Goal: Task Accomplishment & Management: Manage account settings

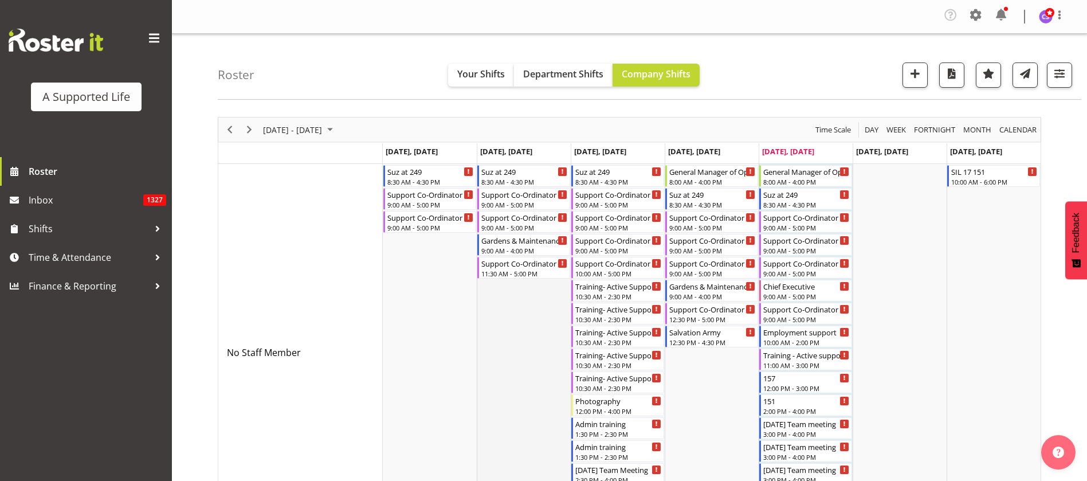
scroll to position [172, 0]
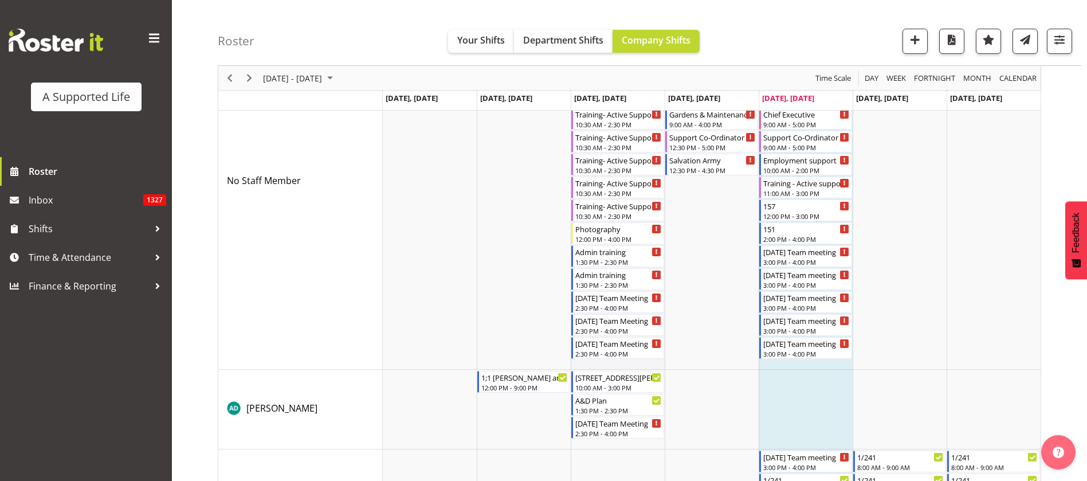
click at [654, 363] on td "Timeline Week of August 29, 2025" at bounding box center [618, 180] width 94 height 377
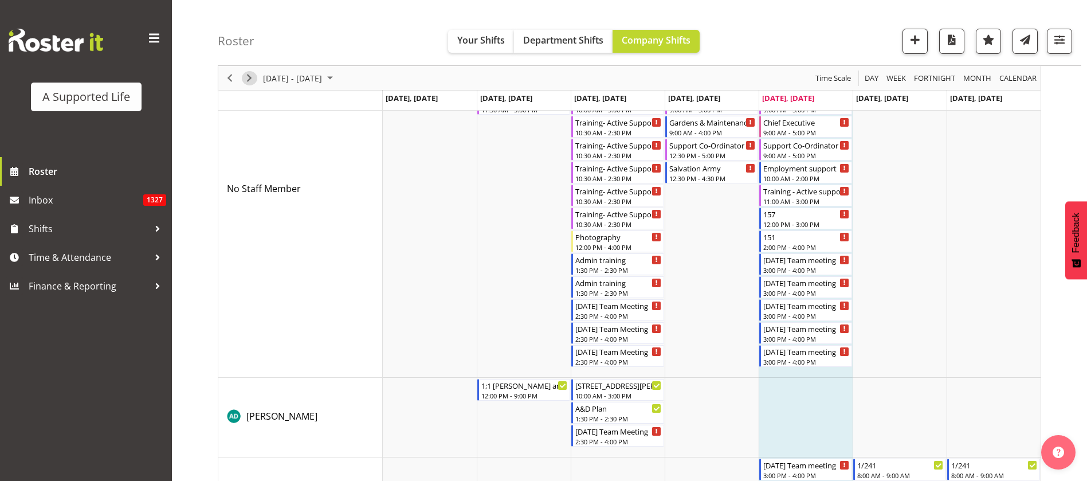
click at [249, 73] on span "Next" at bounding box center [249, 78] width 14 height 14
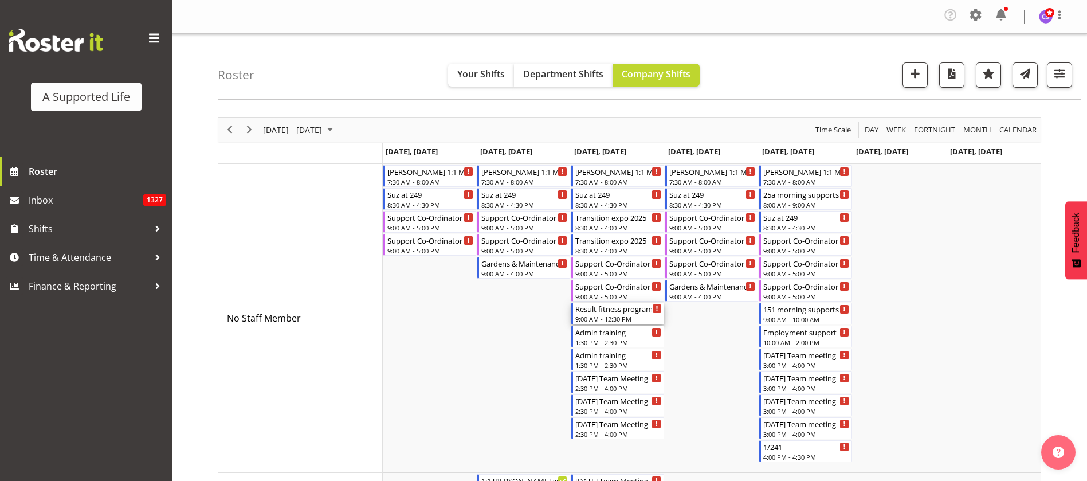
click at [619, 313] on div "Result fitness program" at bounding box center [618, 307] width 86 height 11
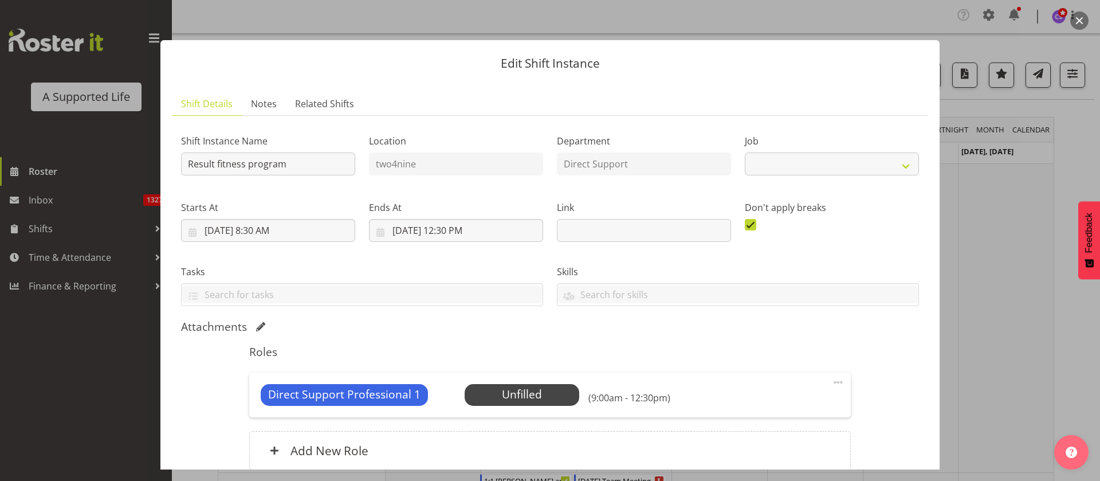
select select "4112"
click at [522, 390] on span "Select Employee" at bounding box center [521, 394] width 85 height 17
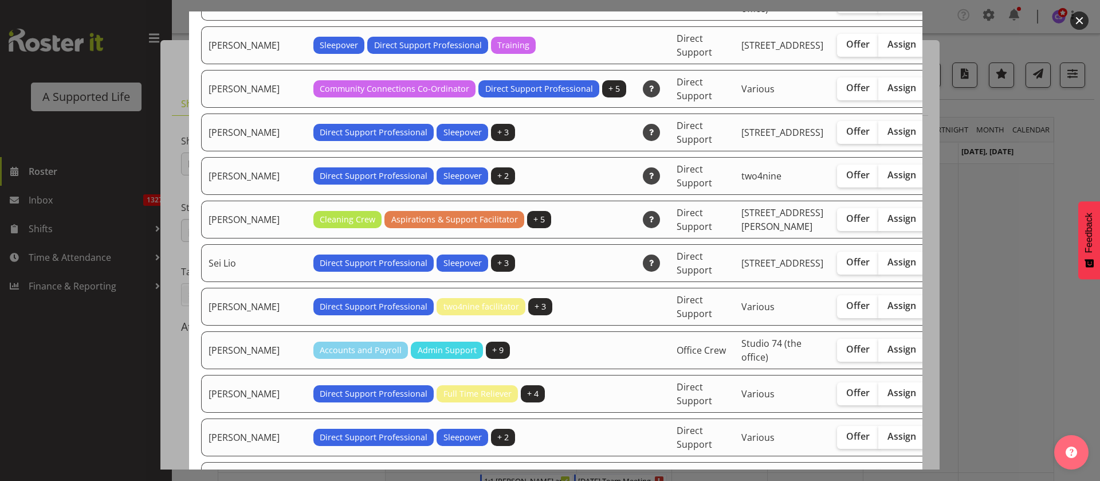
scroll to position [3093, 0]
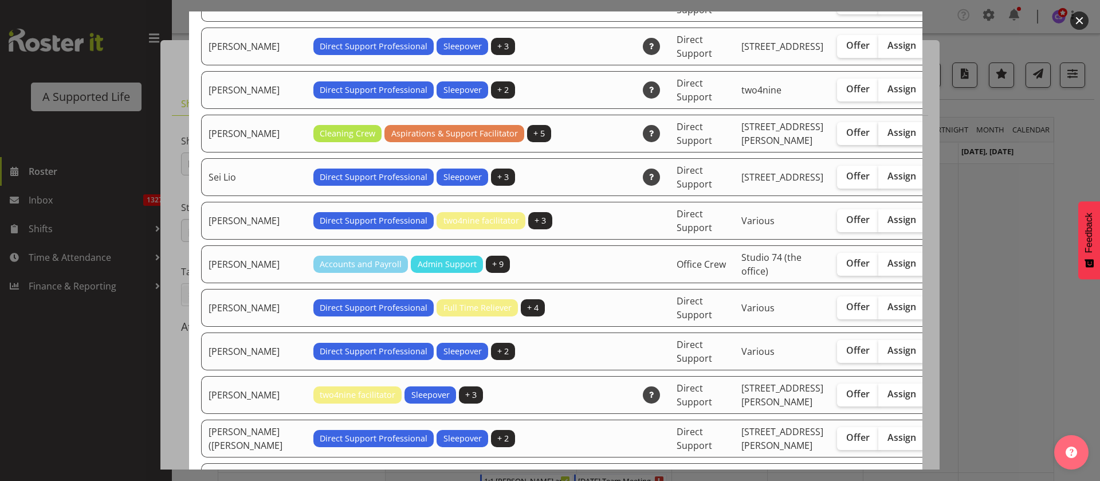
click at [887, 138] on span "Assign" at bounding box center [901, 132] width 29 height 11
click at [878, 136] on input "Assign" at bounding box center [881, 132] width 7 height 7
checkbox input "true"
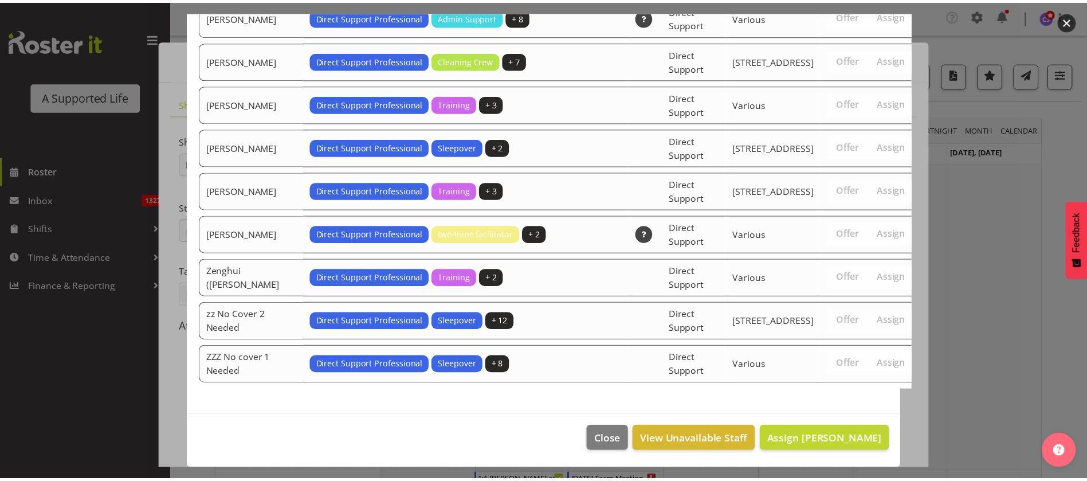
scroll to position [3945, 0]
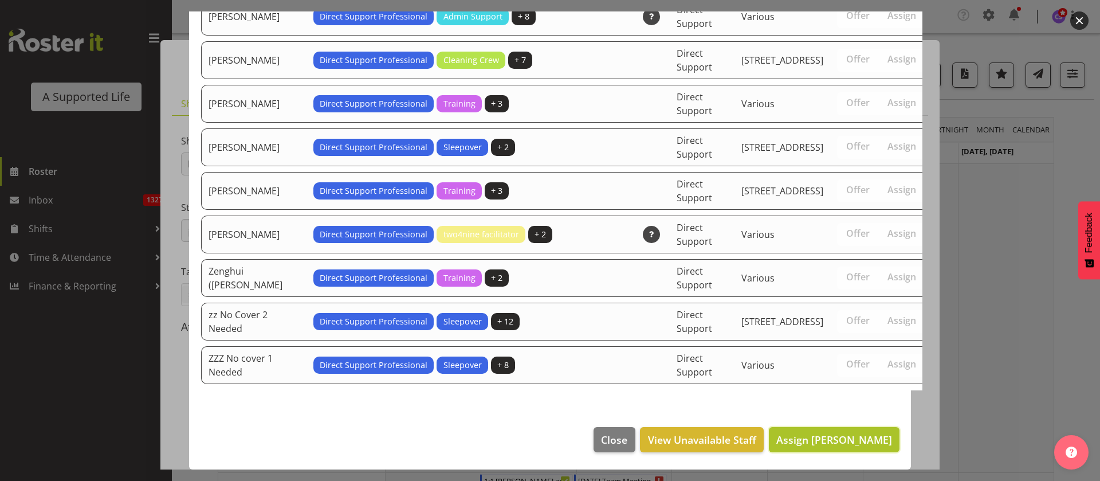
click at [859, 433] on span "Assign [PERSON_NAME]" at bounding box center [834, 439] width 116 height 14
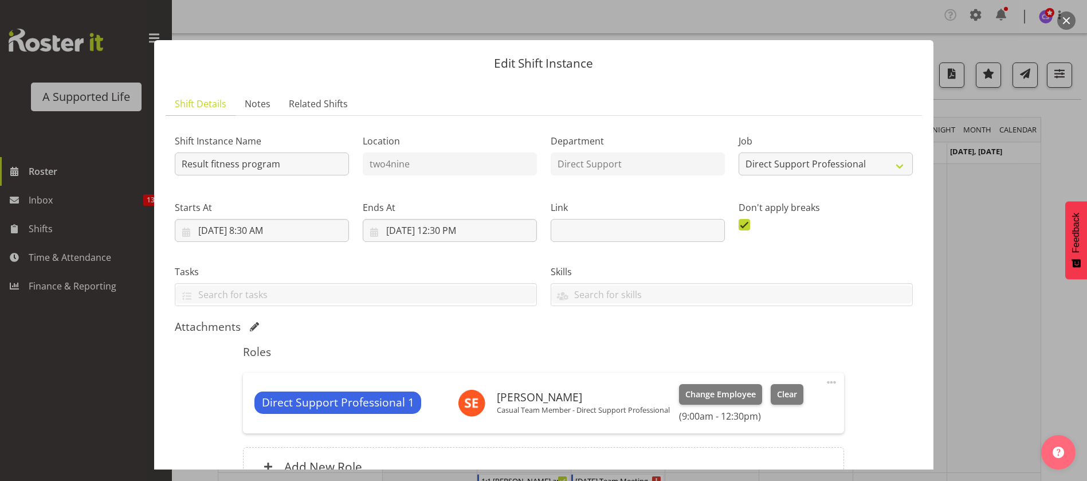
scroll to position [119, 0]
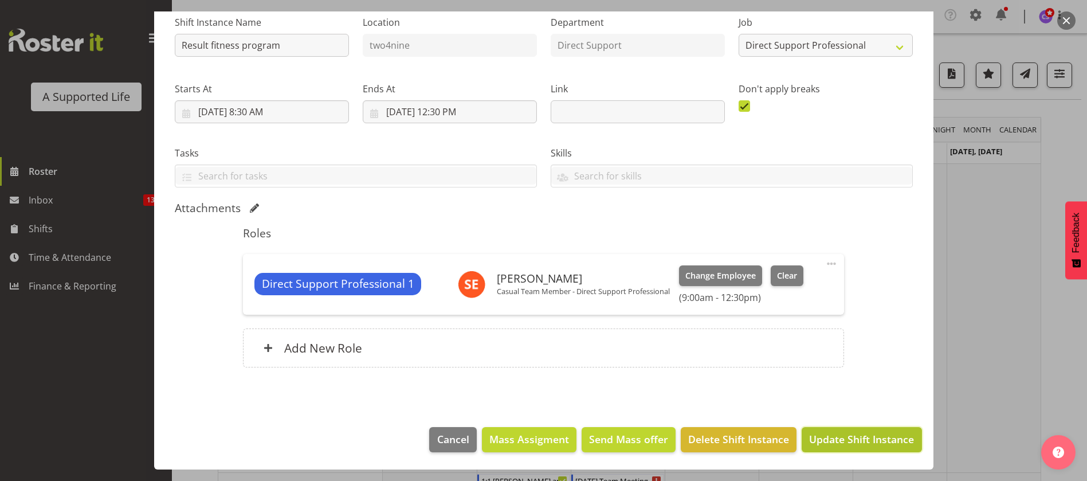
click at [845, 440] on span "Update Shift Instance" at bounding box center [861, 438] width 105 height 15
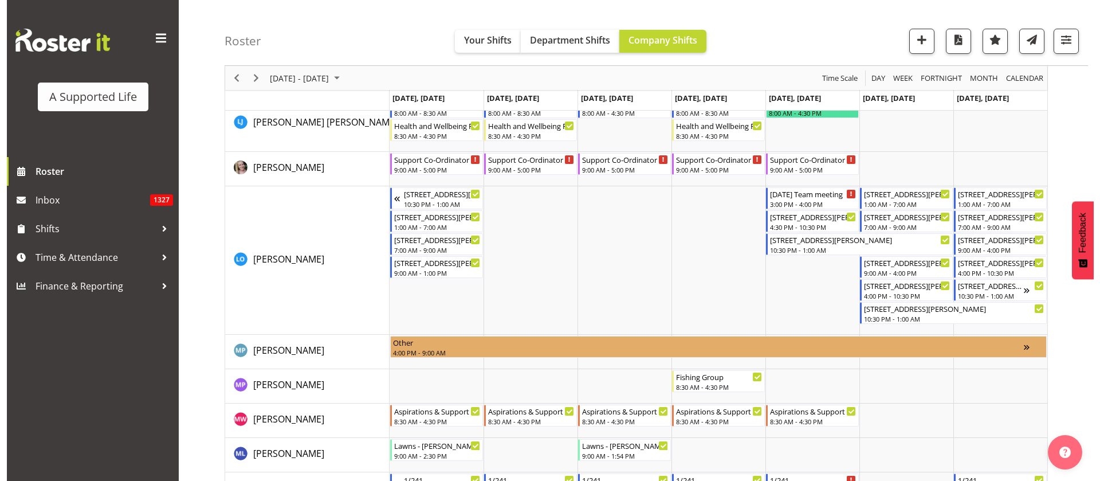
scroll to position [4124, 0]
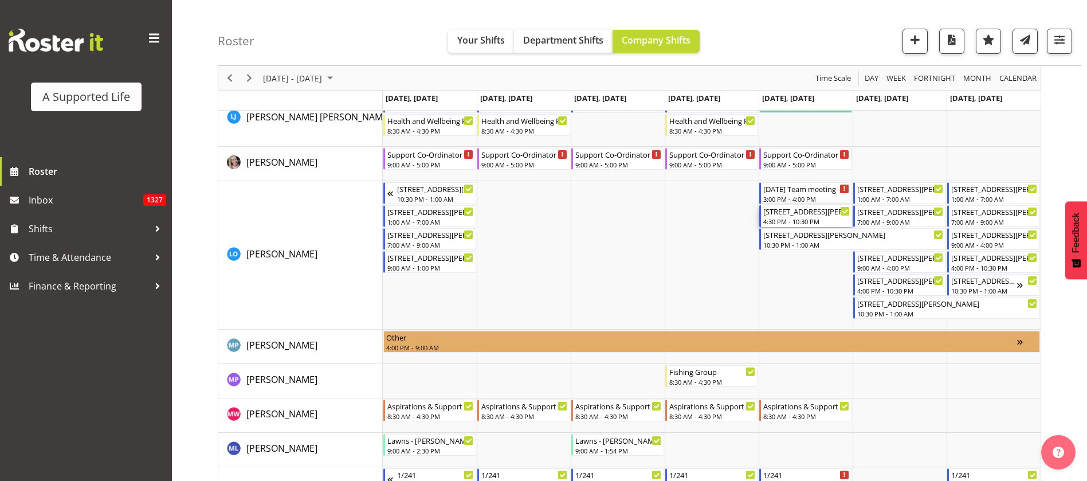
click at [816, 214] on div "[STREET_ADDRESS][PERSON_NAME]" at bounding box center [806, 210] width 86 height 11
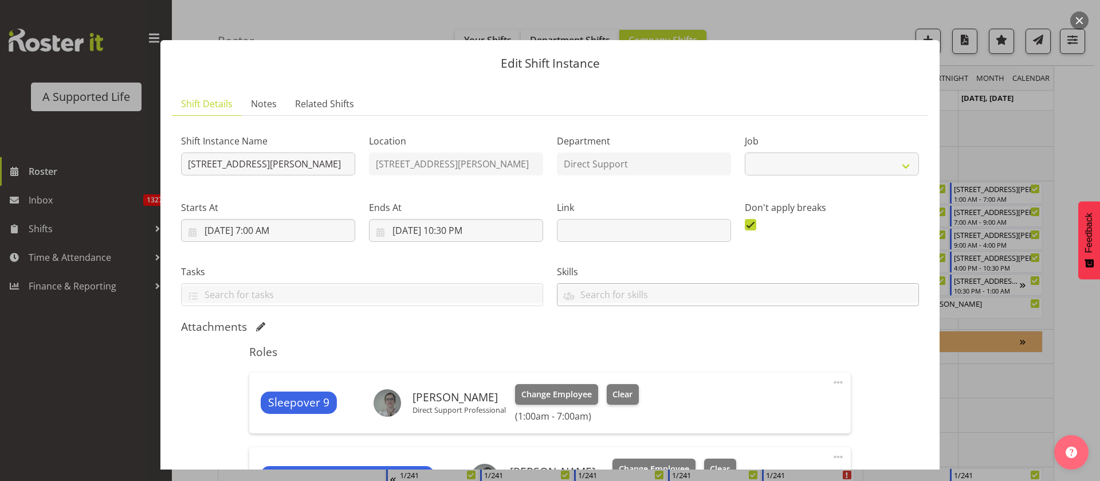
select select "4112"
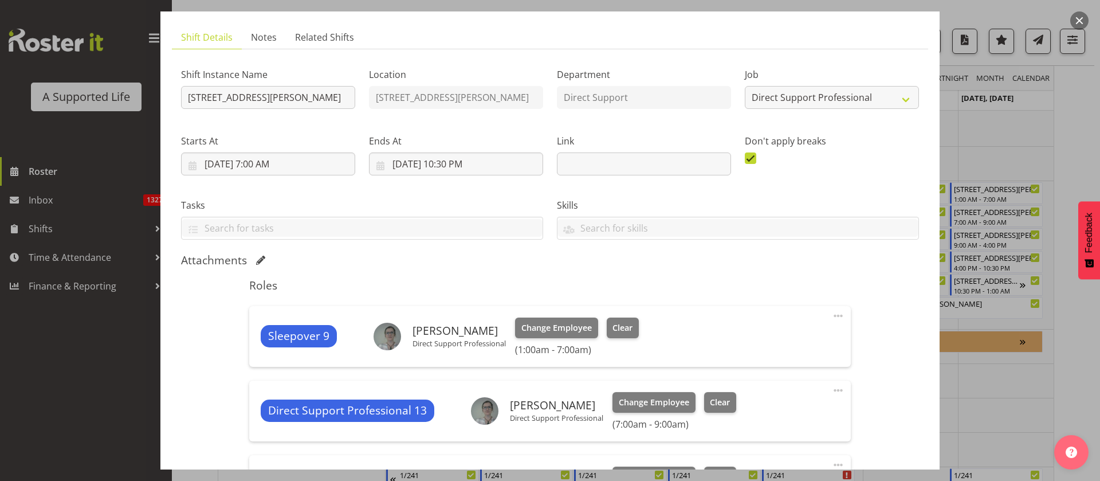
scroll to position [258, 0]
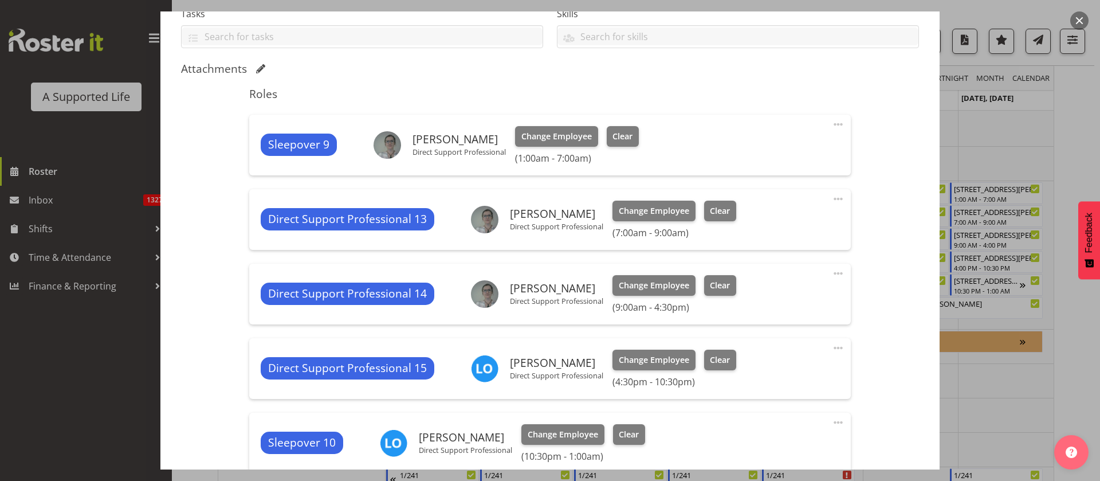
click at [831, 269] on span at bounding box center [838, 273] width 14 height 14
click at [742, 300] on link "Edit" at bounding box center [790, 300] width 110 height 21
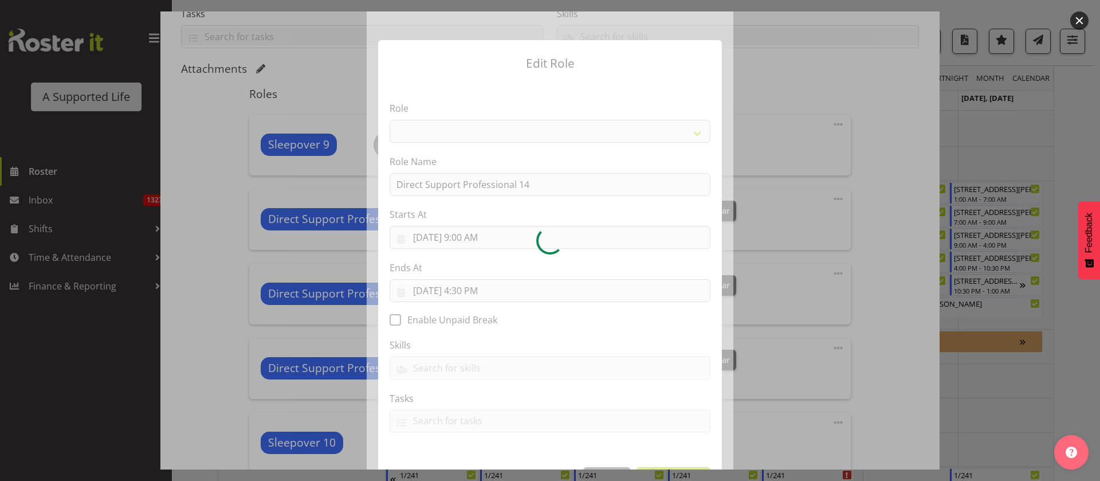
select select
click at [908, 306] on div at bounding box center [550, 240] width 1100 height 481
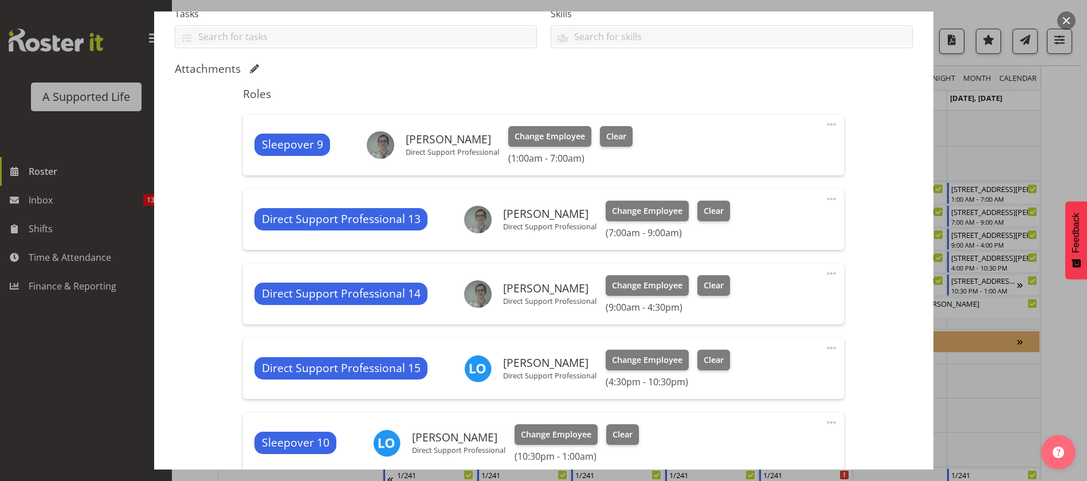
click at [824, 344] on span at bounding box center [831, 348] width 14 height 14
click at [744, 375] on link "Edit" at bounding box center [783, 375] width 110 height 21
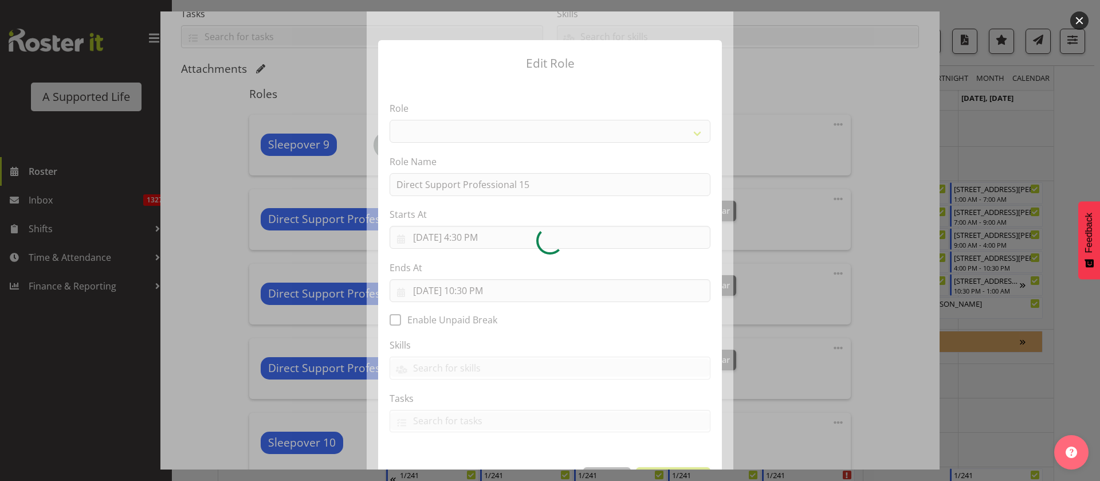
select select "519"
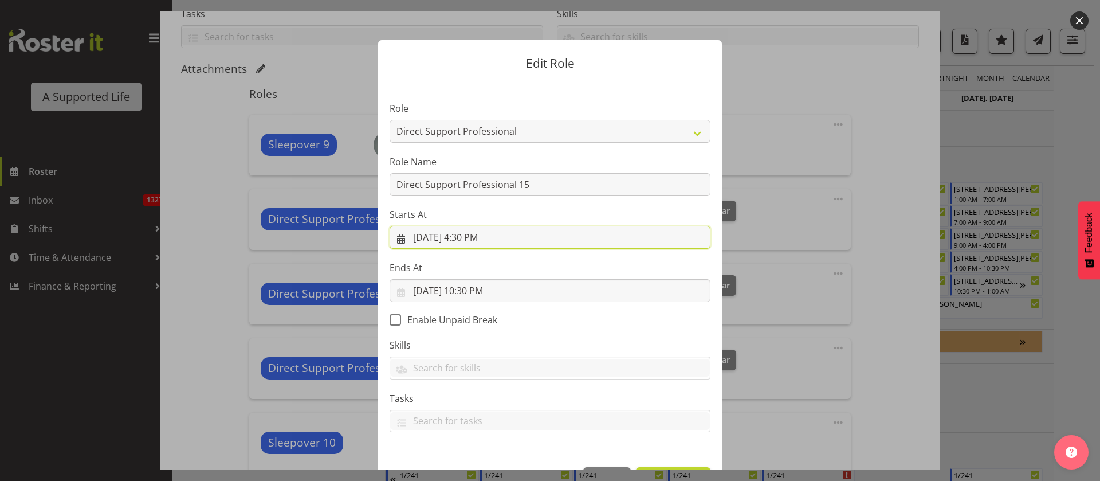
click at [516, 233] on input "[DATE] 4:30 PM" at bounding box center [550, 237] width 321 height 23
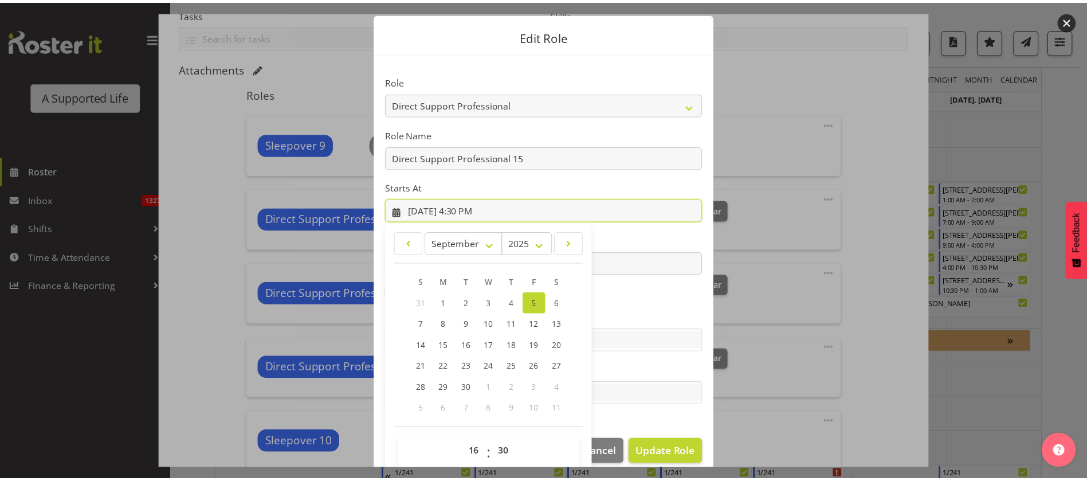
scroll to position [40, 0]
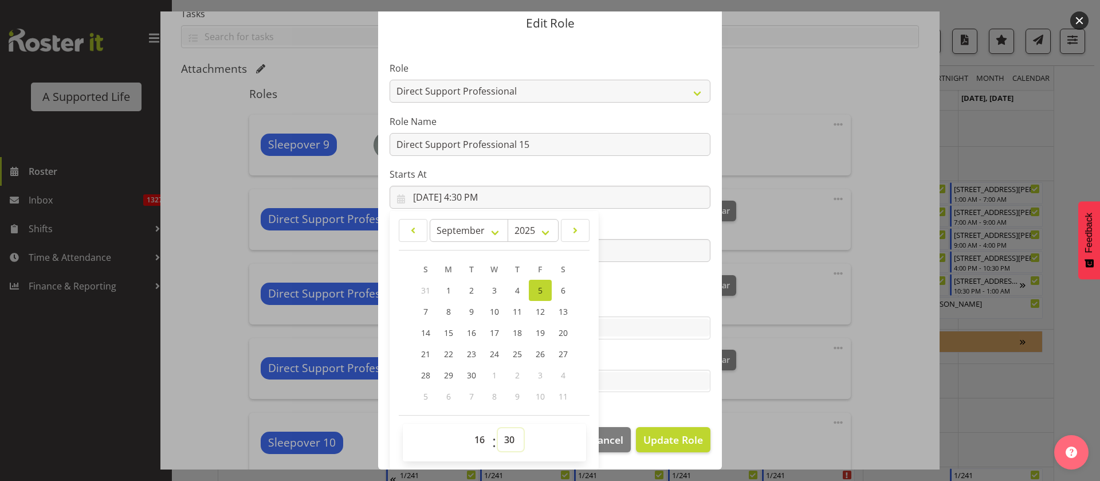
drag, startPoint x: 495, startPoint y: 438, endPoint x: 501, endPoint y: 430, distance: 10.0
click at [498, 438] on select "00 01 02 03 04 05 06 07 08 09 10 11 12 13 14 15 16 17 18 19 20 21 22 23 24 25 2…" at bounding box center [511, 439] width 26 height 23
select select "0"
click at [498, 428] on select "00 01 02 03 04 05 06 07 08 09 10 11 12 13 14 15 16 17 18 19 20 21 22 23 24 25 2…" at bounding box center [511, 439] width 26 height 23
type input "[DATE] 4:00 PM"
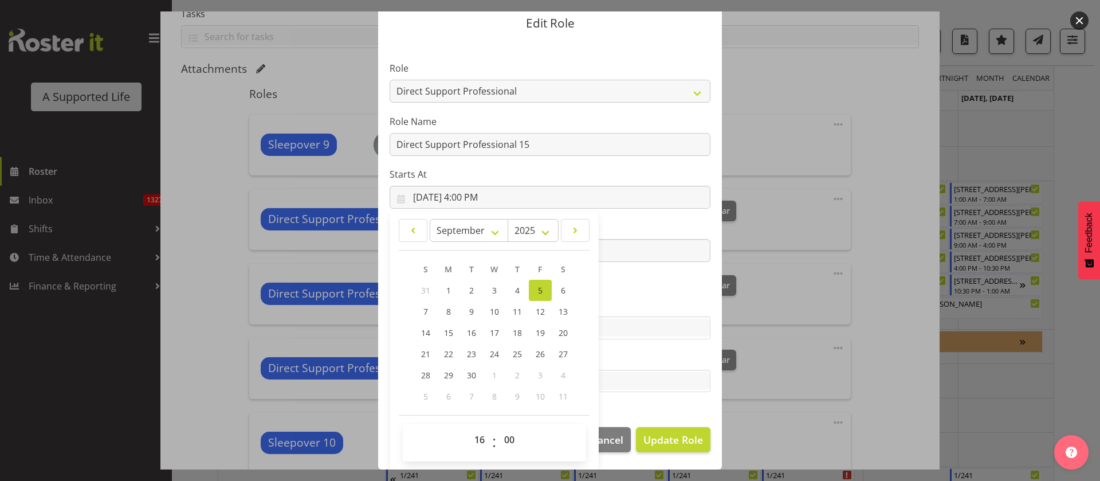
click at [710, 443] on footer "Cancel Update Role" at bounding box center [550, 442] width 344 height 54
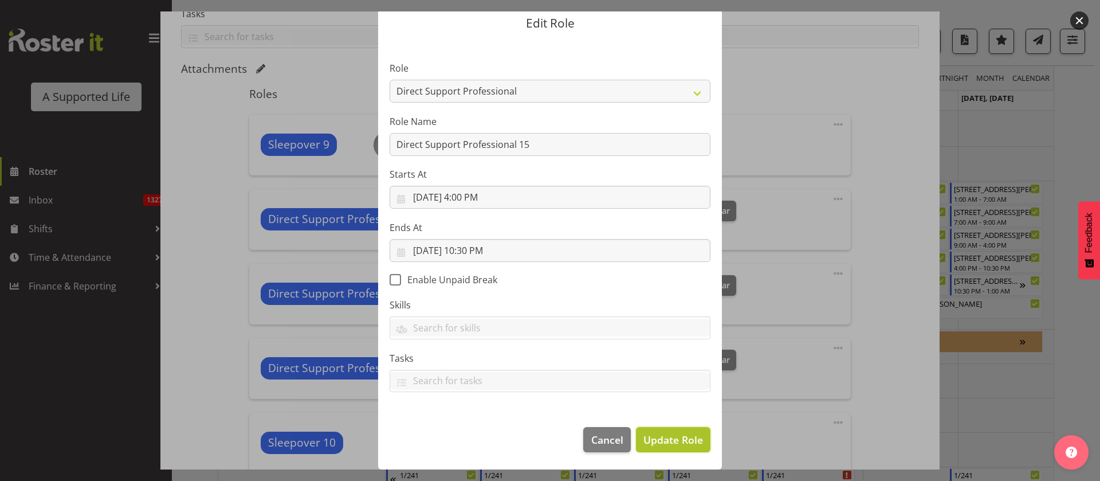
click at [674, 434] on span "Update Role" at bounding box center [673, 439] width 60 height 15
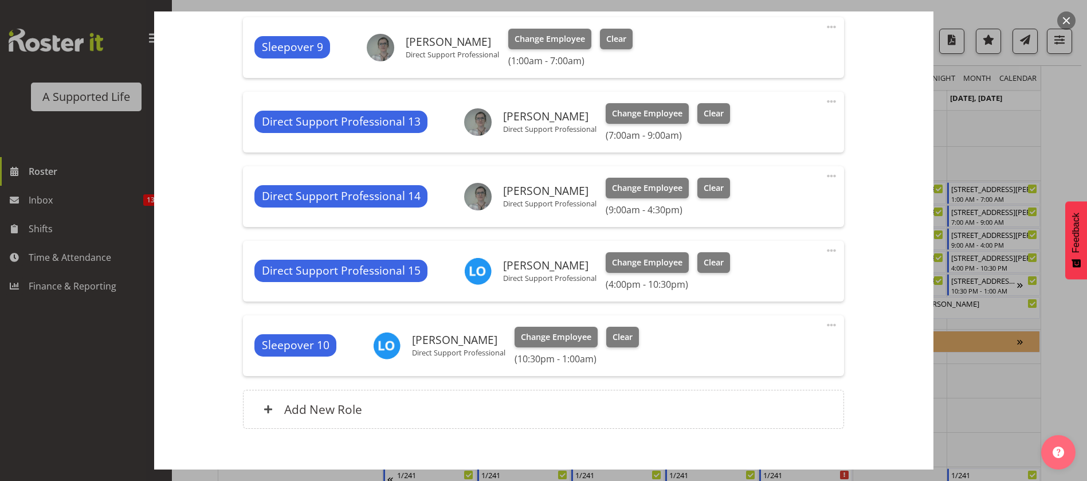
scroll to position [416, 0]
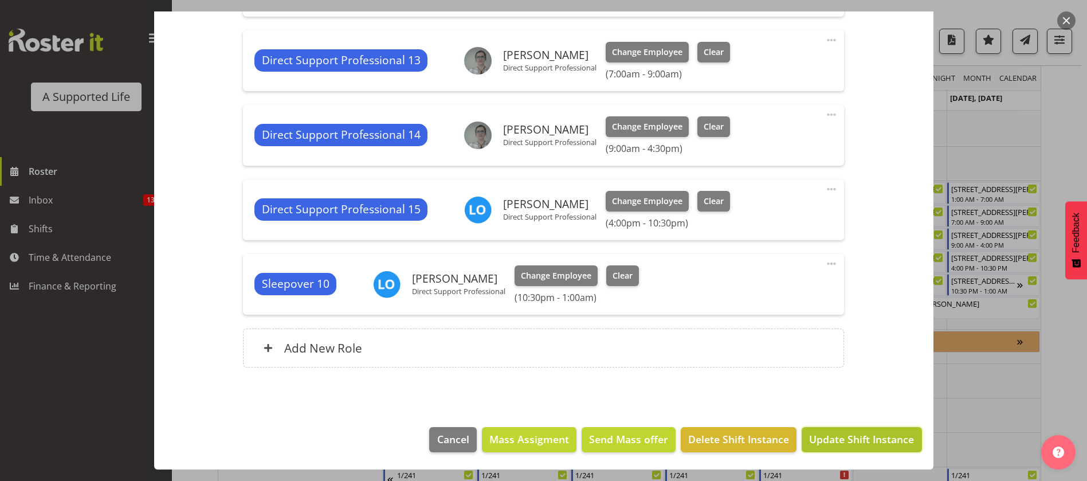
click at [873, 434] on span "Update Shift Instance" at bounding box center [861, 438] width 105 height 15
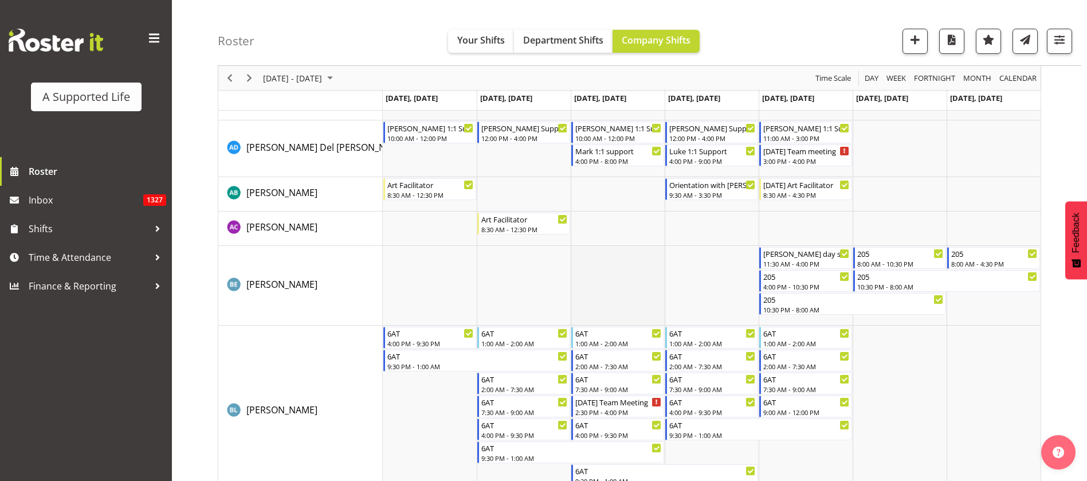
scroll to position [894, 0]
